Goal: Entertainment & Leisure: Consume media (video, audio)

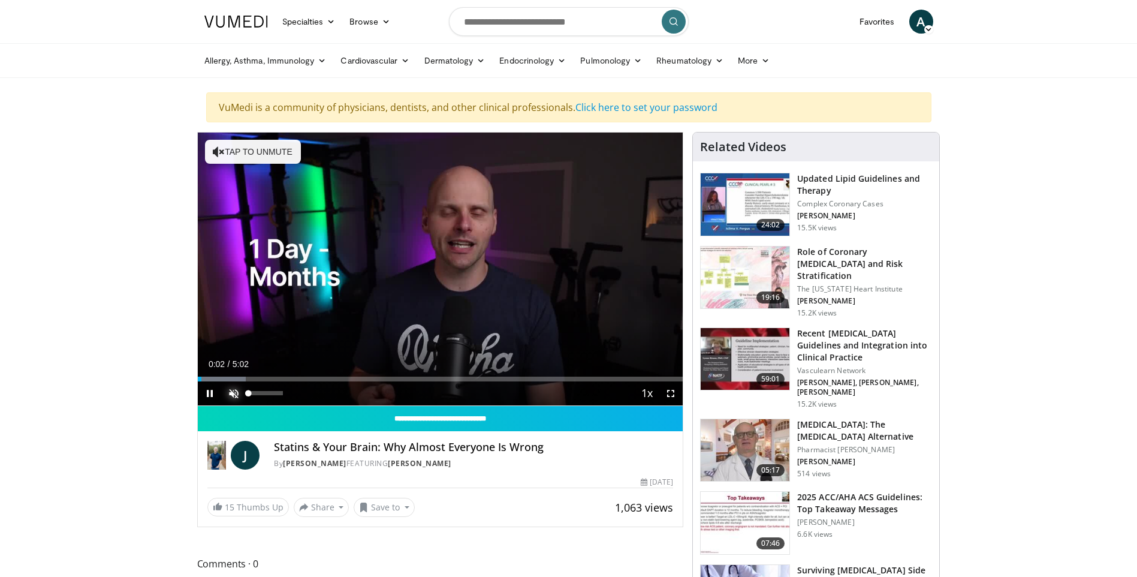
click at [232, 393] on span "Video Player" at bounding box center [234, 393] width 24 height 24
